Goal: Navigation & Orientation: Find specific page/section

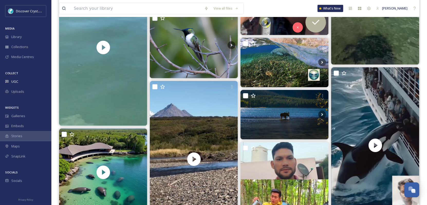
scroll to position [385, 0]
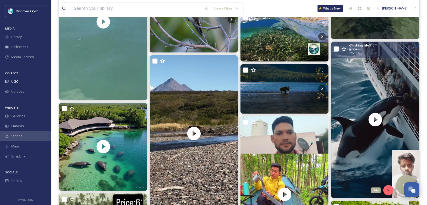
click at [389, 190] on icon at bounding box center [388, 190] width 4 height 4
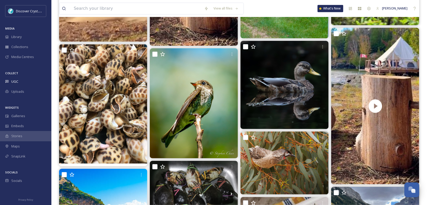
scroll to position [1104, 0]
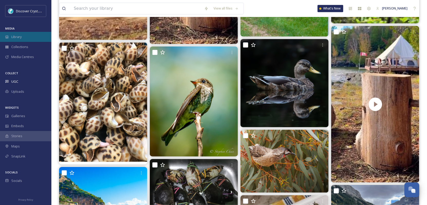
click at [16, 37] on span "Library" at bounding box center [16, 36] width 10 height 5
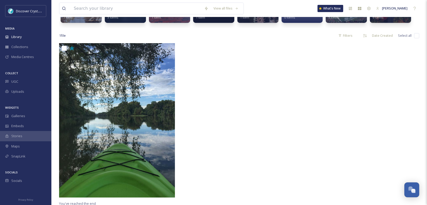
scroll to position [126, 0]
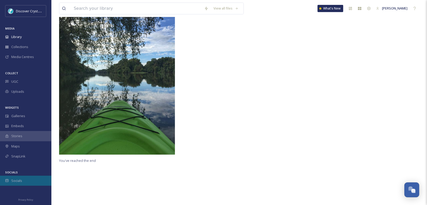
click at [11, 182] on span "Socials" at bounding box center [16, 180] width 11 height 5
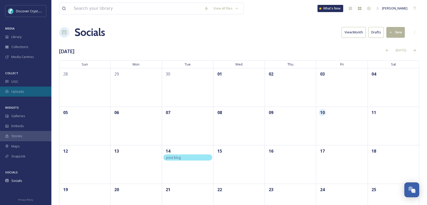
click at [20, 91] on span "Uploads" at bounding box center [17, 91] width 13 height 5
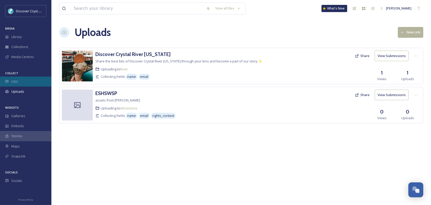
click at [12, 82] on span "UGC" at bounding box center [14, 81] width 7 height 5
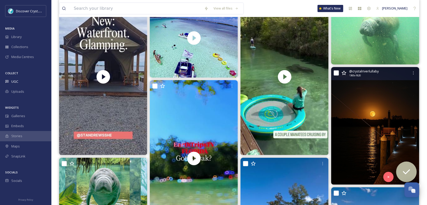
scroll to position [26, 0]
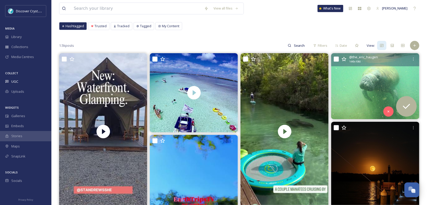
click at [361, 56] on span "@ the_eric_haugen" at bounding box center [363, 57] width 29 height 5
click at [351, 56] on span "@ the_eric_haugen" at bounding box center [363, 57] width 29 height 5
click at [414, 58] on icon at bounding box center [413, 59] width 4 height 4
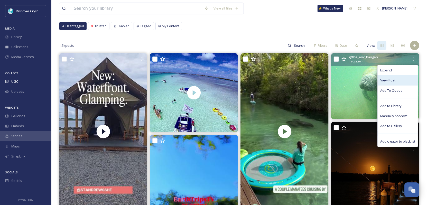
click at [396, 81] on div "View Post" at bounding box center [397, 80] width 40 height 10
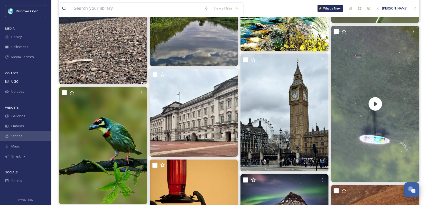
scroll to position [642, 0]
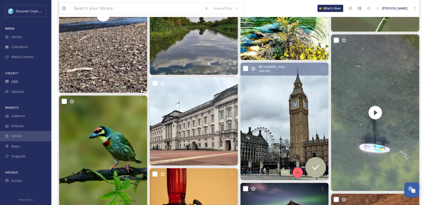
click at [296, 172] on icon at bounding box center [298, 173] width 4 height 4
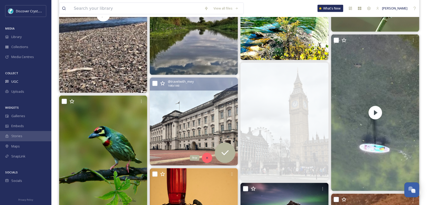
click at [204, 157] on div "Skip" at bounding box center [207, 158] width 10 height 10
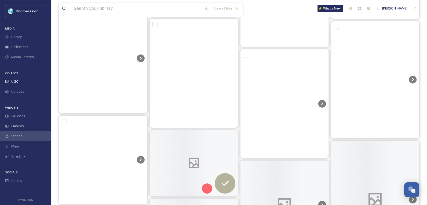
scroll to position [7830, 0]
